Goal: Transaction & Acquisition: Purchase product/service

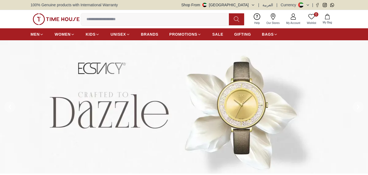
click at [236, 20] on icon at bounding box center [235, 19] width 5 height 6
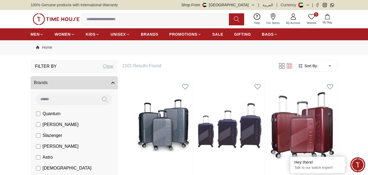
click at [141, 65] on h6 "2101 Results Found" at bounding box center [196, 66] width 149 height 7
click at [237, 21] on icon at bounding box center [235, 19] width 5 height 6
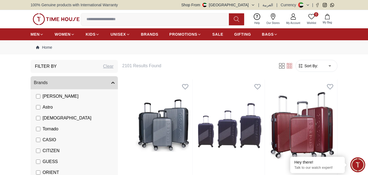
scroll to position [56, 0]
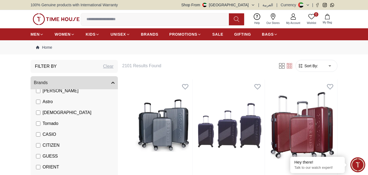
click at [44, 133] on span "CASIO" at bounding box center [50, 134] width 14 height 7
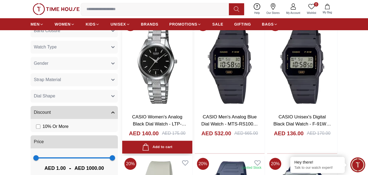
scroll to position [333, 0]
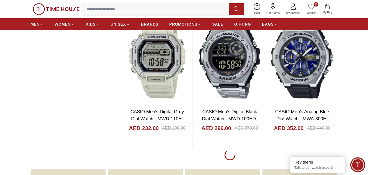
scroll to position [2543, 0]
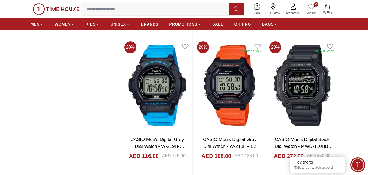
click at [233, 8] on button at bounding box center [236, 9] width 15 height 12
click at [235, 8] on icon at bounding box center [235, 9] width 5 height 6
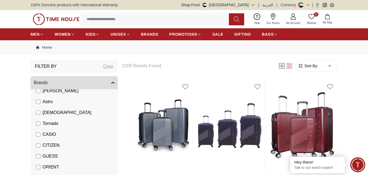
click at [235, 8] on div "100% Genuine products with International Warranty Shop From [GEOGRAPHIC_DATA] |…" at bounding box center [184, 5] width 306 height 10
click at [235, 16] on button at bounding box center [236, 19] width 15 height 12
click at [149, 20] on input at bounding box center [157, 19] width 152 height 11
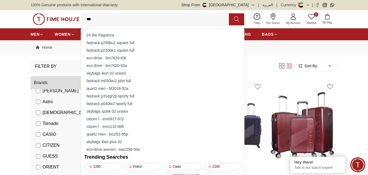
type input "****"
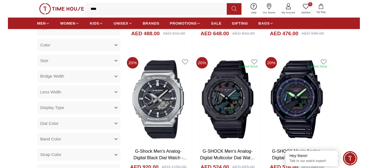
scroll to position [56, 0]
